Goal: Use online tool/utility: Utilize a website feature to perform a specific function

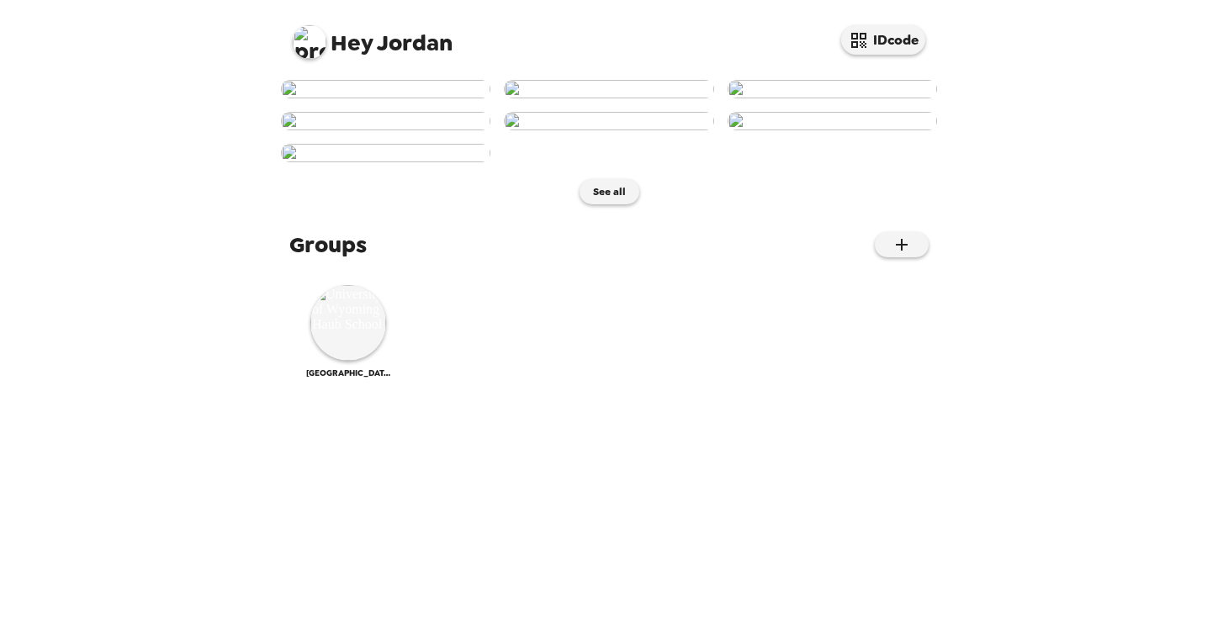
click at [585, 98] on img at bounding box center [608, 89] width 209 height 19
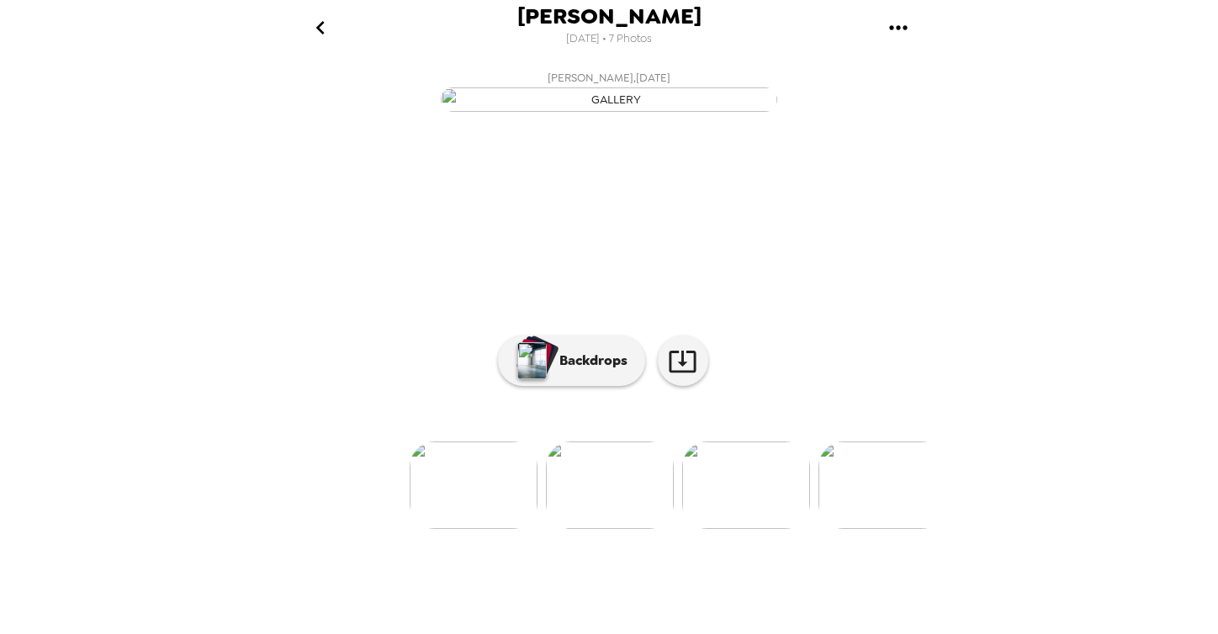
scroll to position [81, 0]
click at [567, 371] on p "Backdrops" at bounding box center [589, 361] width 77 height 20
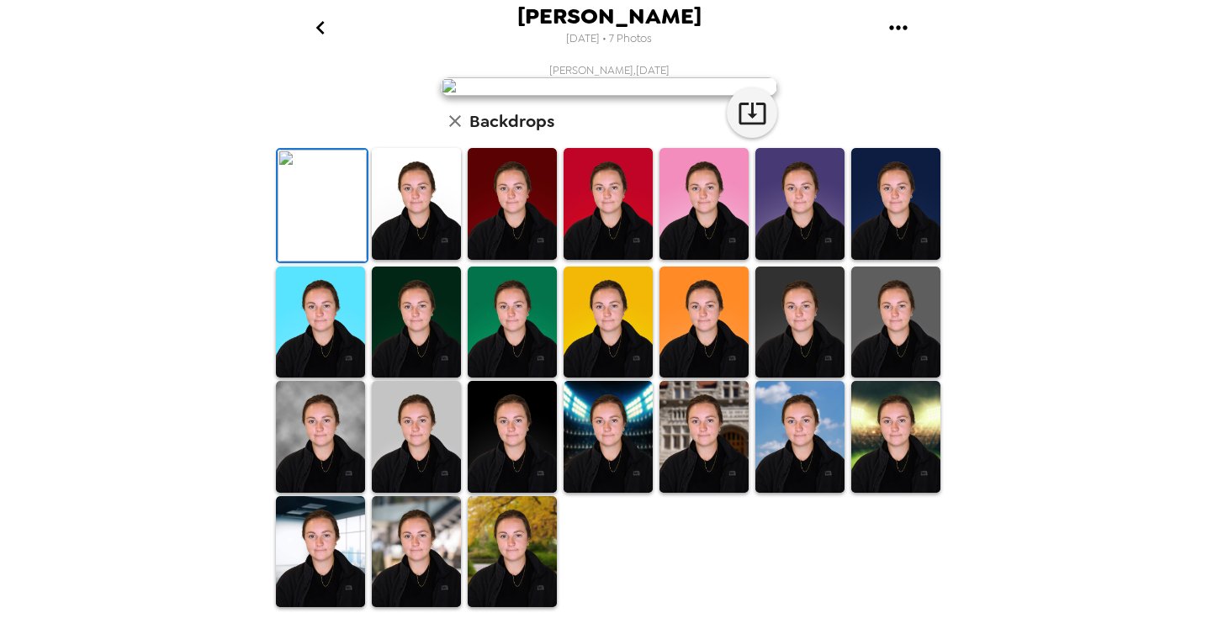
scroll to position [386, 0]
click at [699, 215] on img at bounding box center [704, 204] width 89 height 112
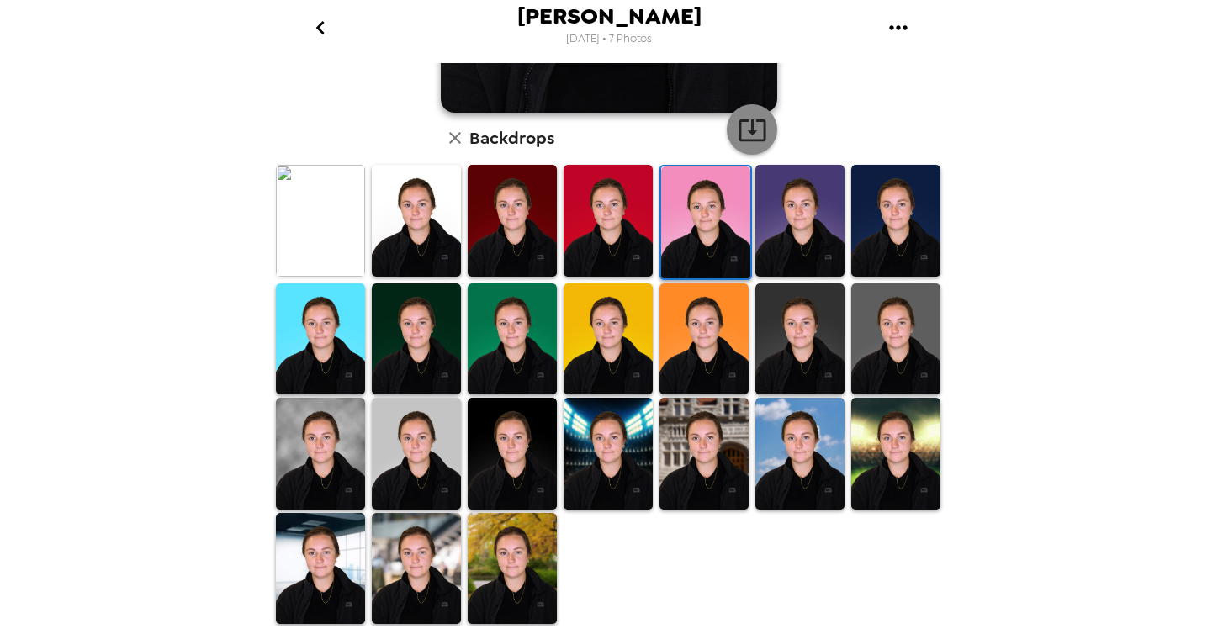
click at [749, 132] on icon "button" at bounding box center [752, 130] width 27 height 22
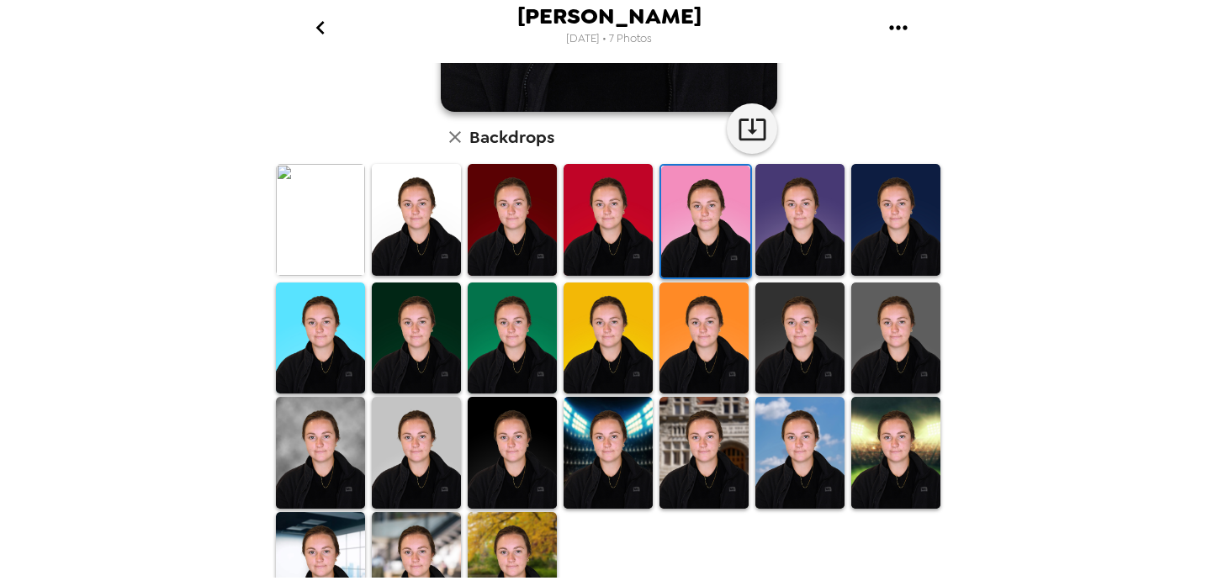
scroll to position [0, 0]
